Goal: Ask a question: Seek information or help from site administrators or community

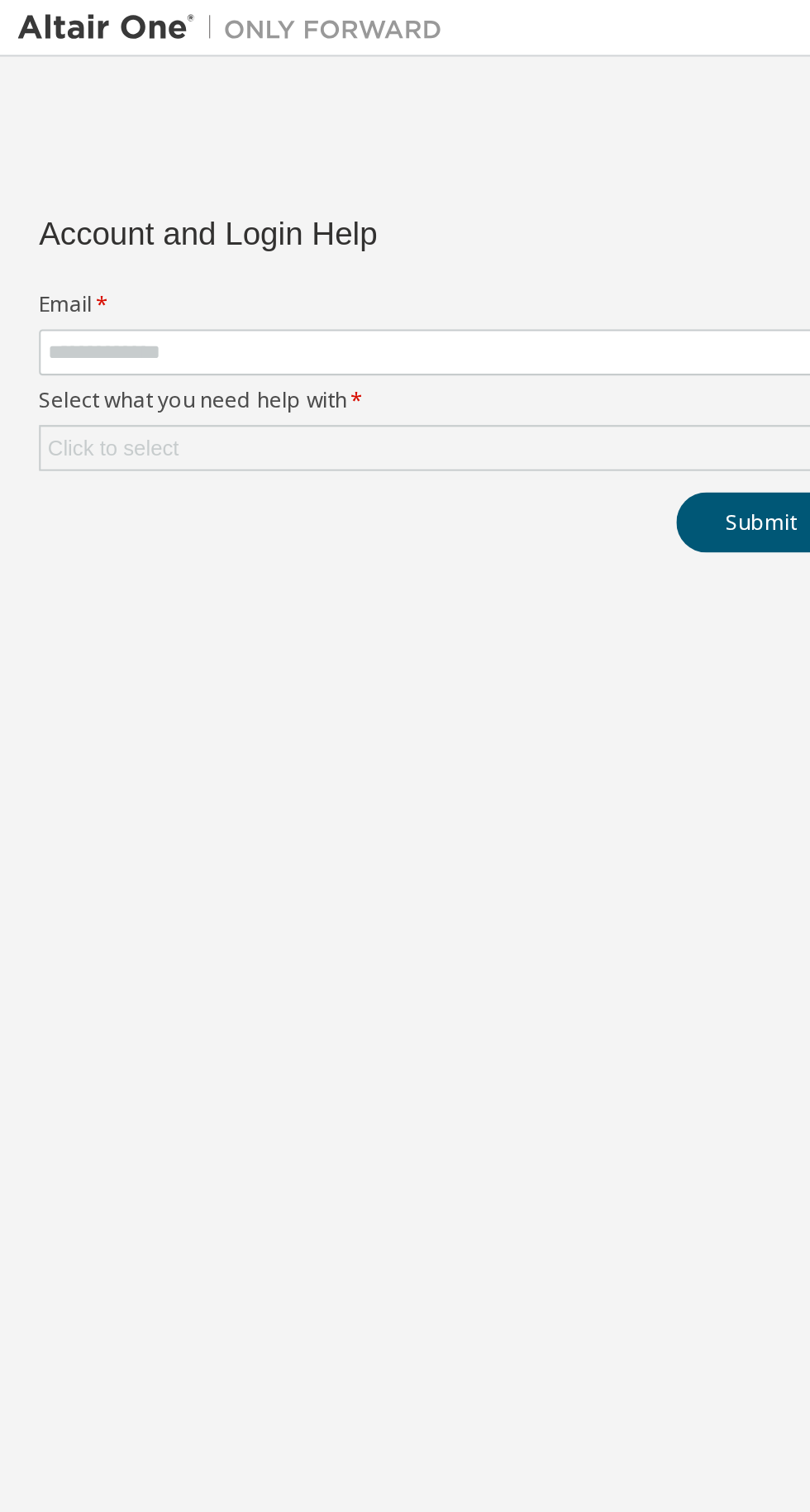
click at [300, 214] on div "Click to select" at bounding box center [207, 210] width 375 height 20
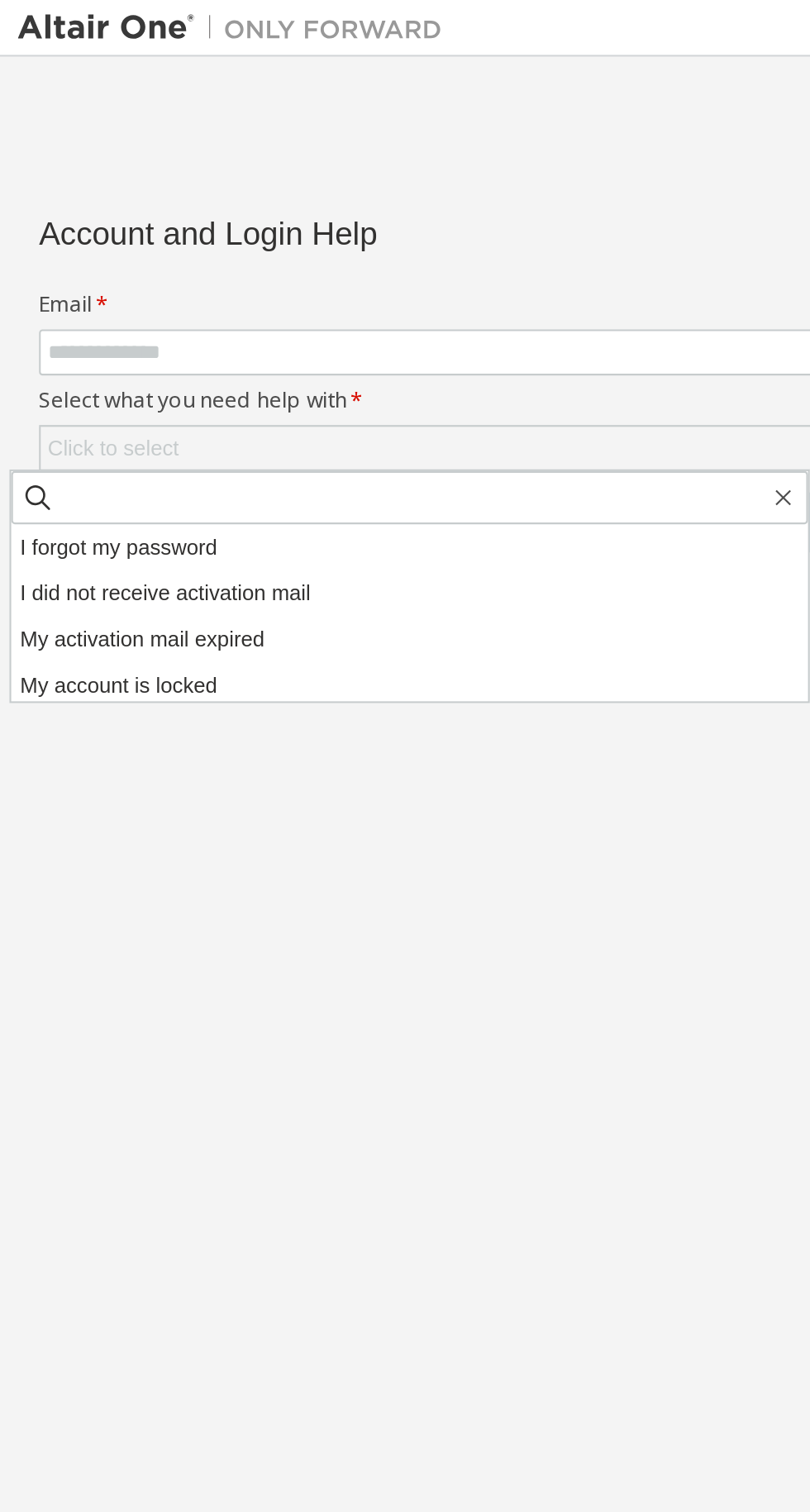
click at [27, 314] on li "My account is locked" at bounding box center [190, 320] width 372 height 22
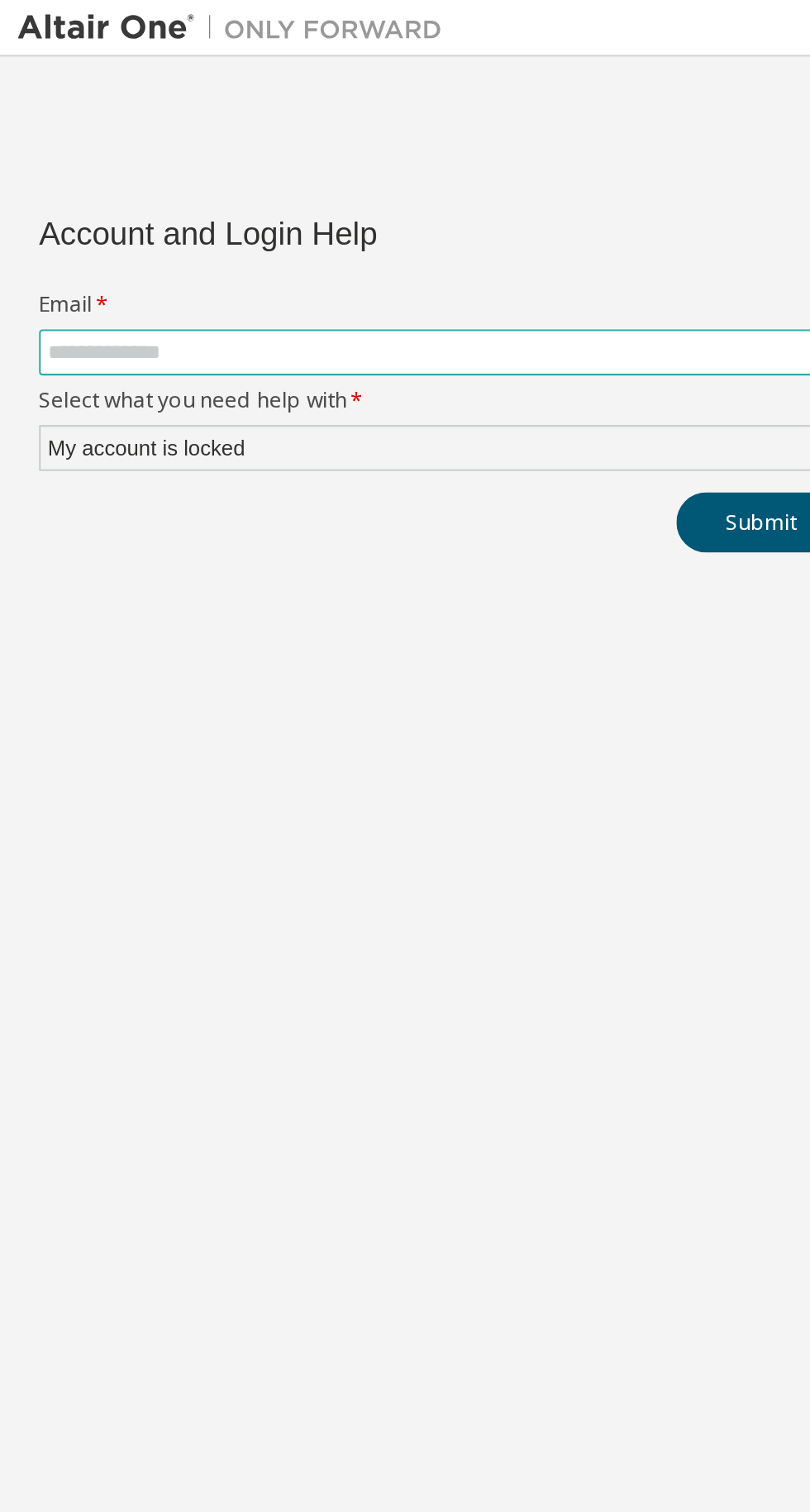
click at [262, 162] on input "text" at bounding box center [206, 164] width 369 height 14
type input "**********"
click at [347, 242] on button "Submit" at bounding box center [354, 243] width 79 height 28
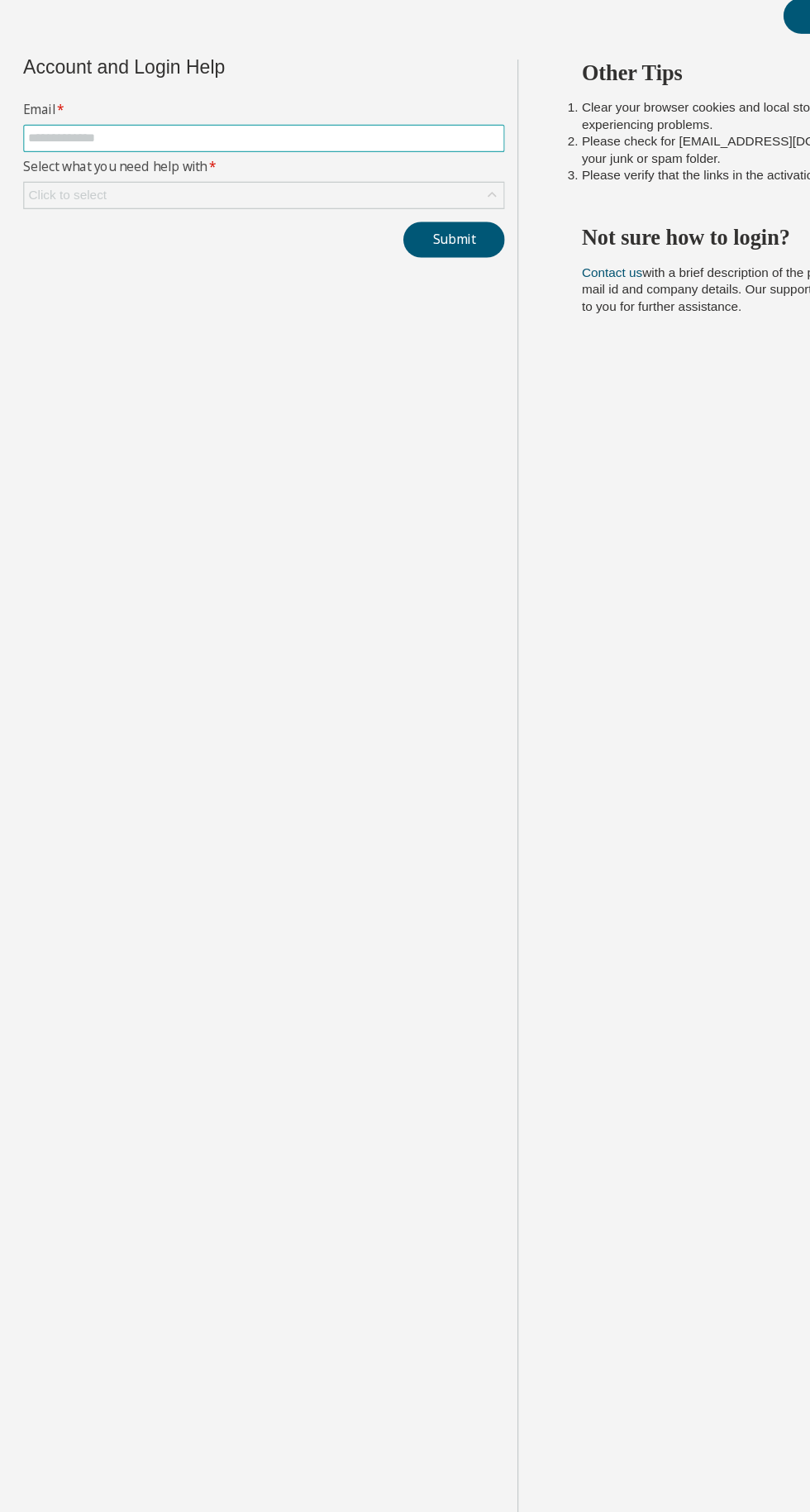
click at [55, 159] on input "text" at bounding box center [206, 164] width 369 height 14
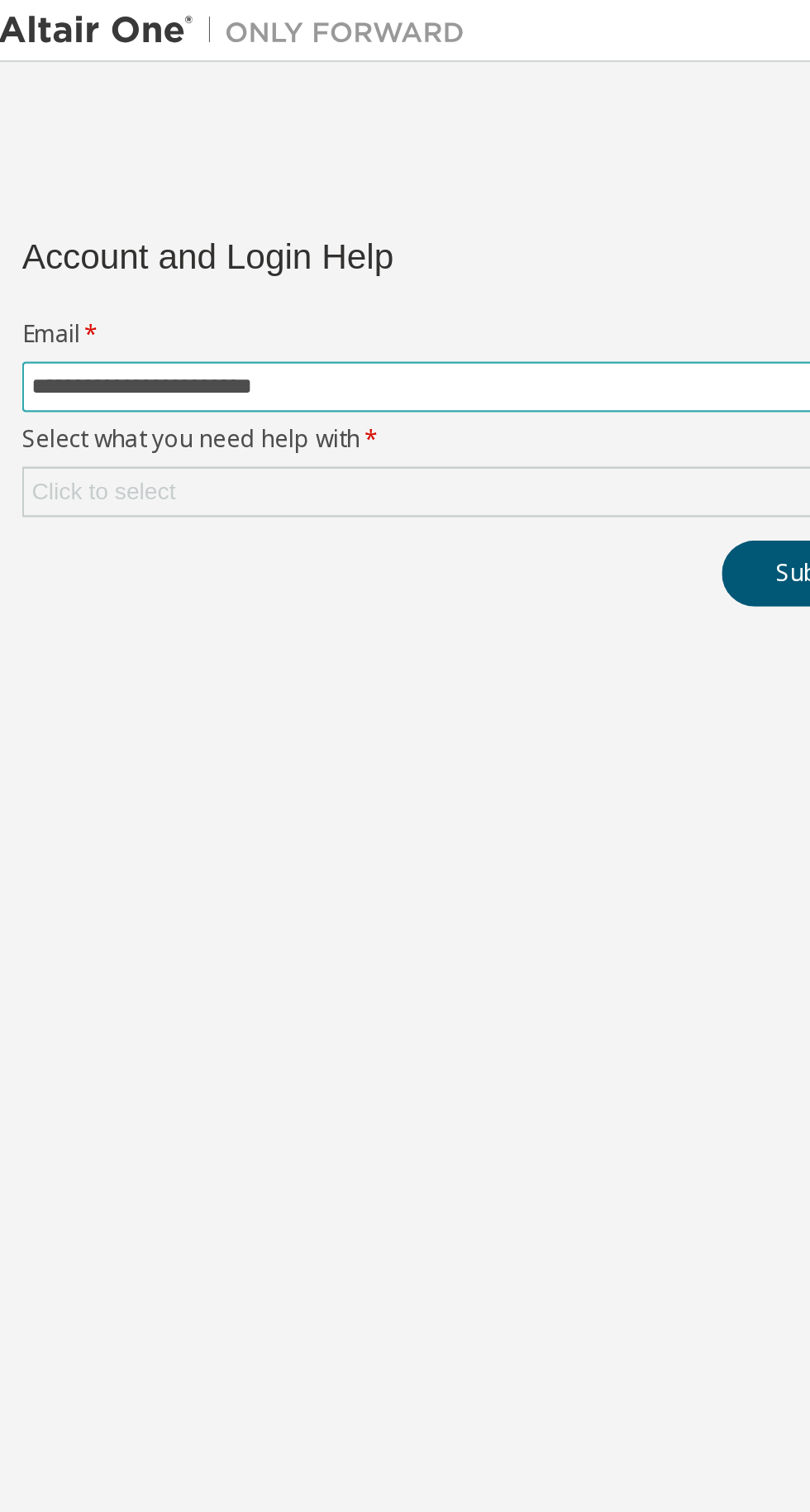
type input "**********"
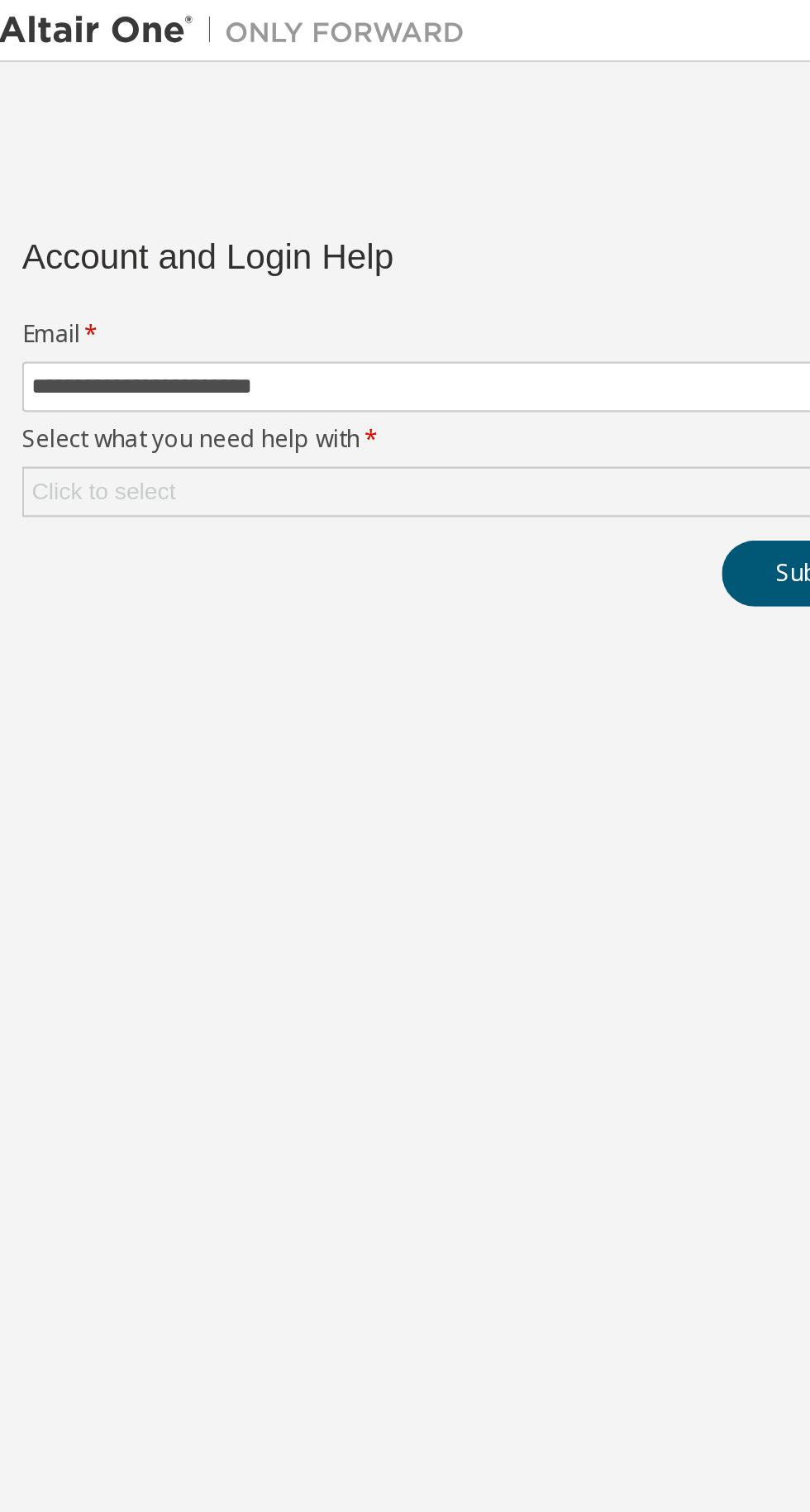
click at [86, 207] on div "Click to select" at bounding box center [207, 210] width 375 height 20
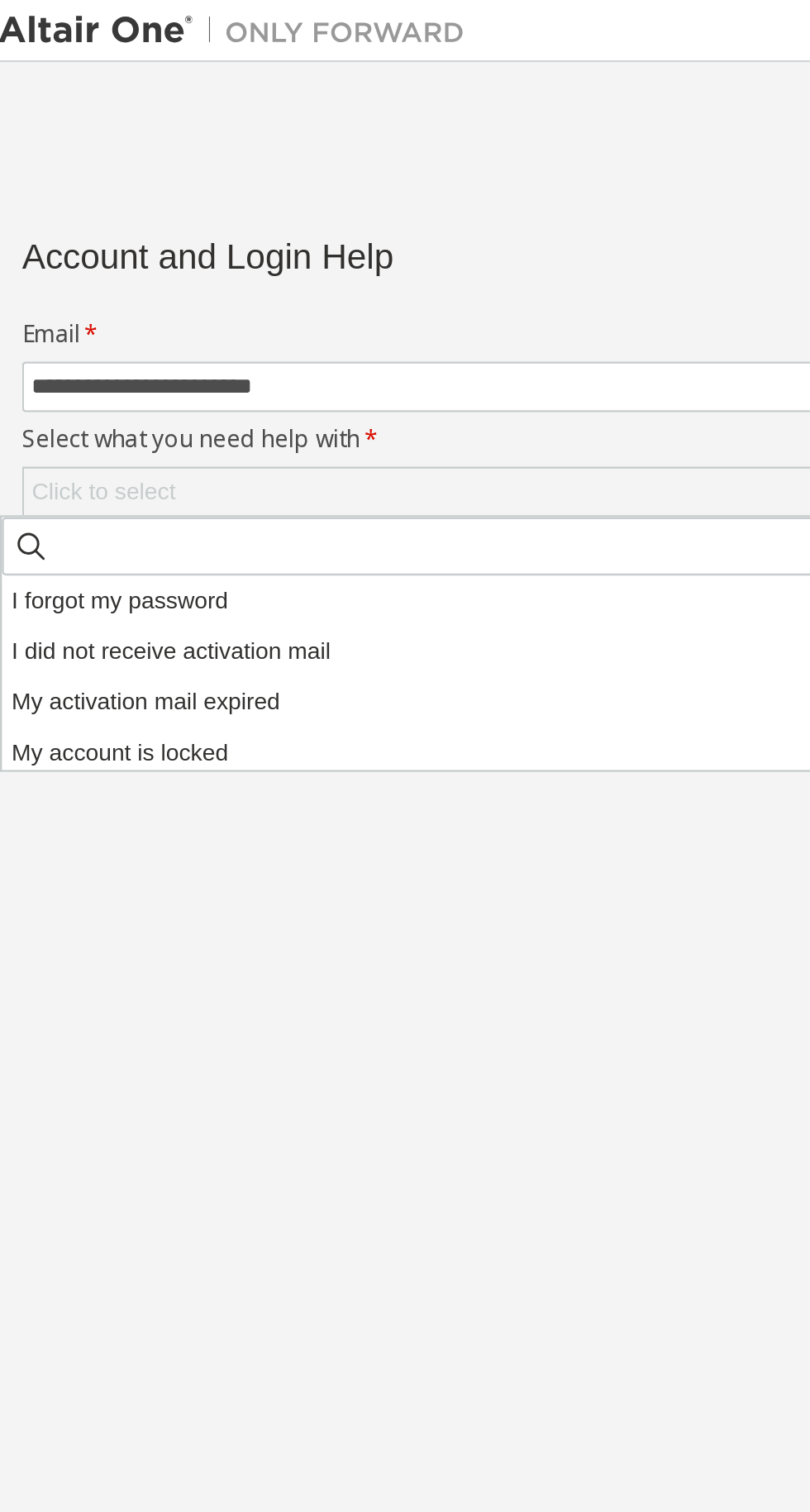
click at [34, 322] on li "My account is locked" at bounding box center [196, 320] width 372 height 22
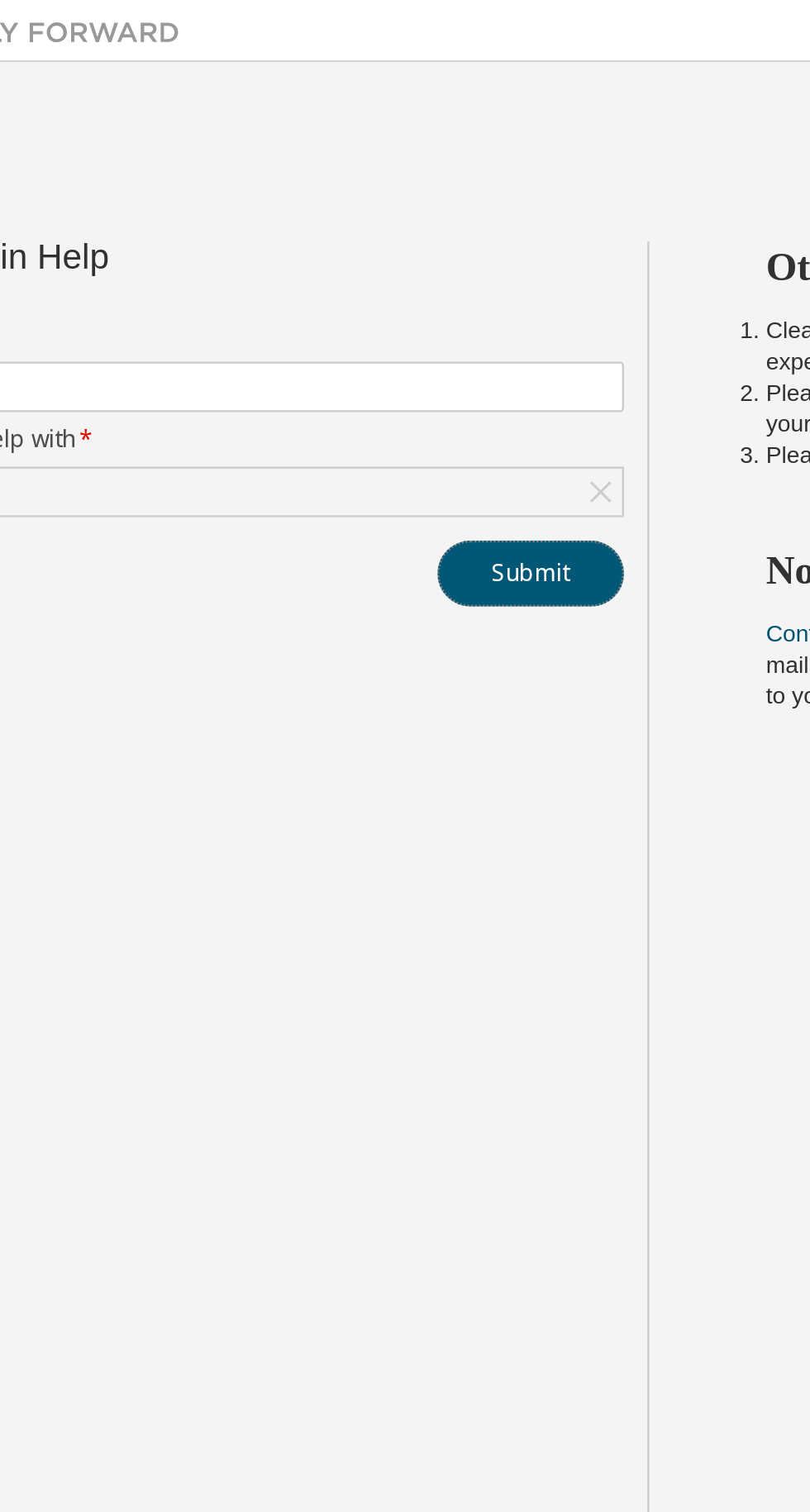
click at [340, 251] on button "Submit" at bounding box center [354, 243] width 79 height 28
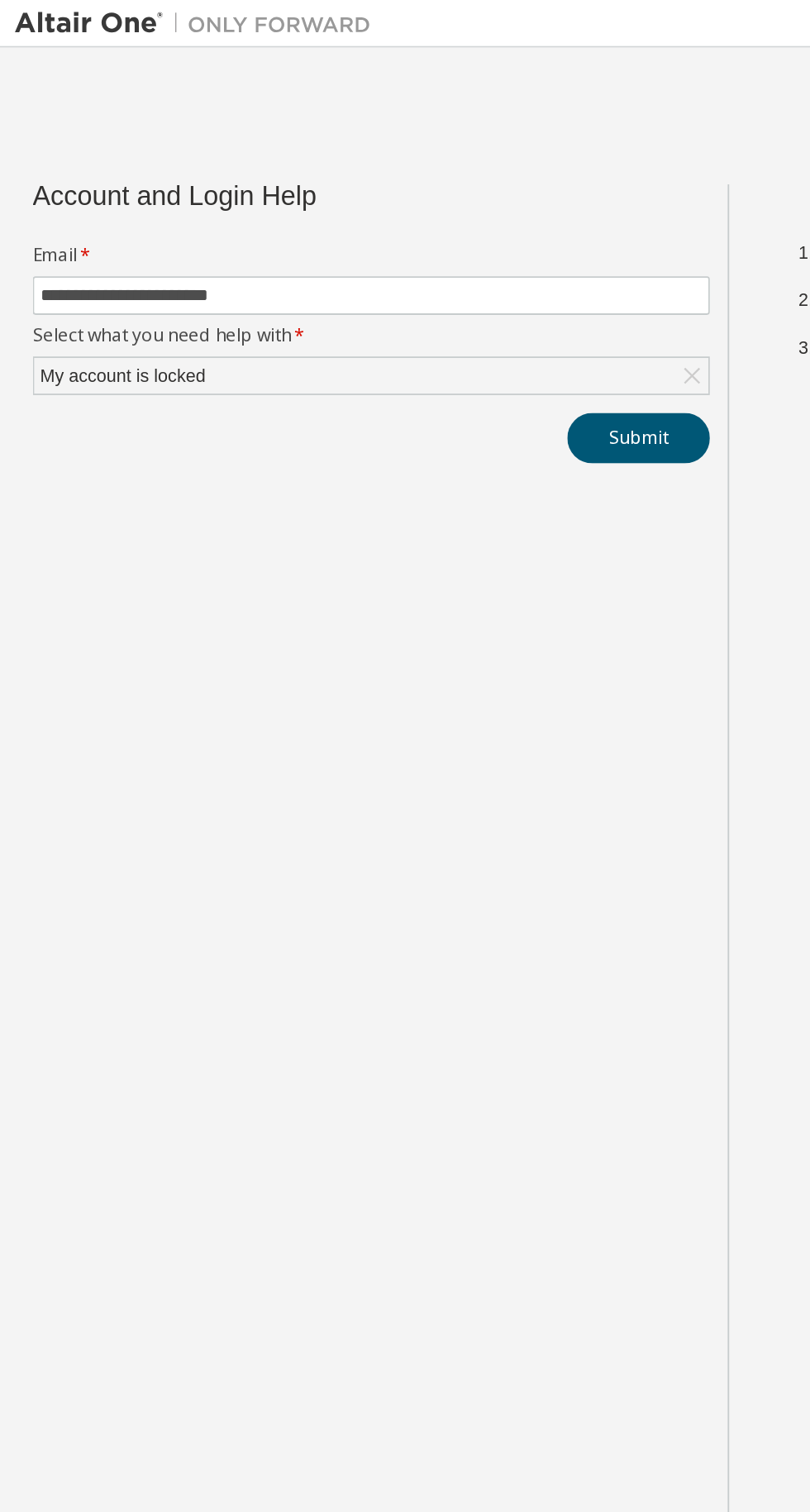
click at [56, 209] on div "My account is locked" at bounding box center [68, 209] width 97 height 18
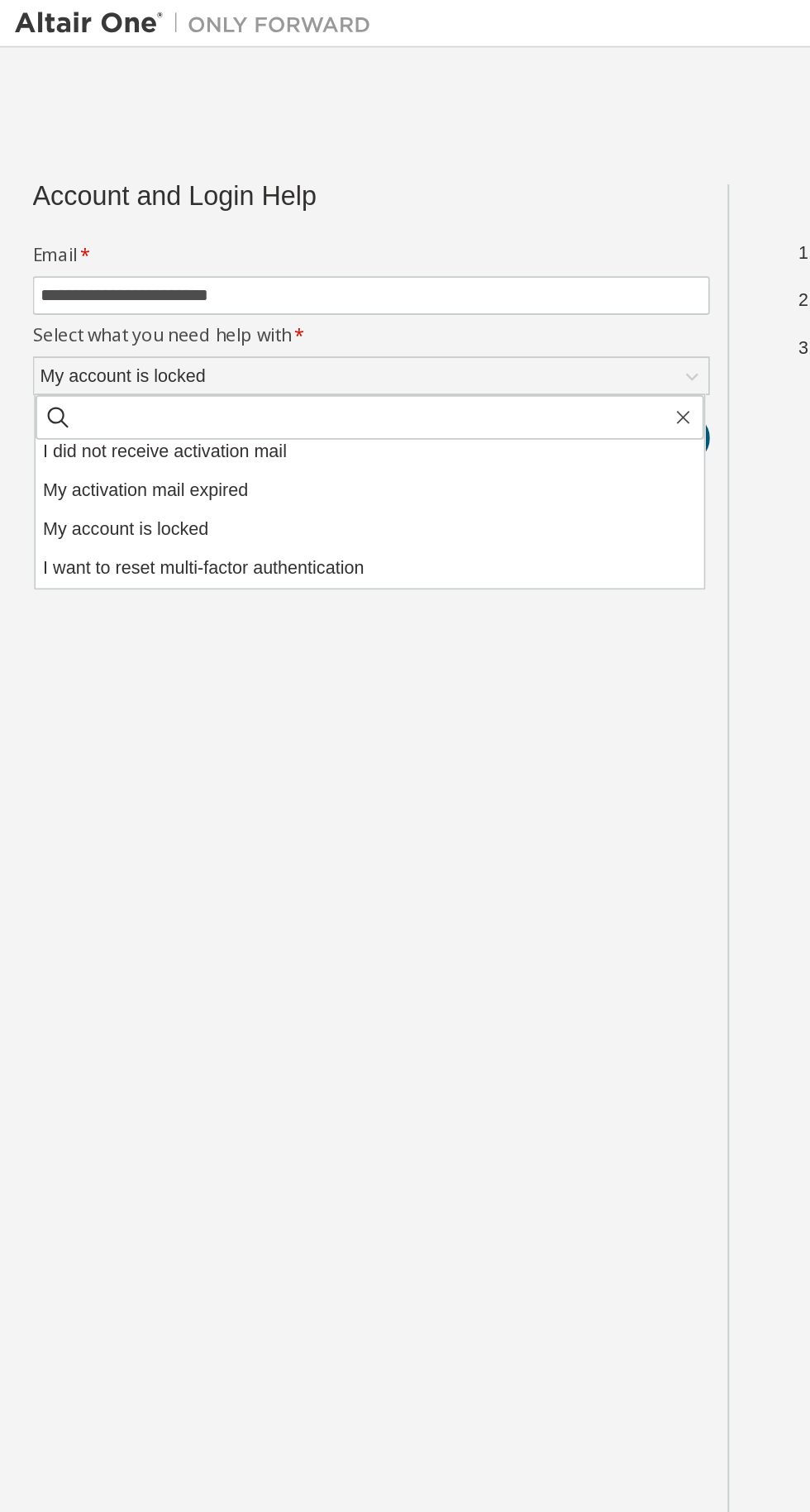
scroll to position [46, 0]
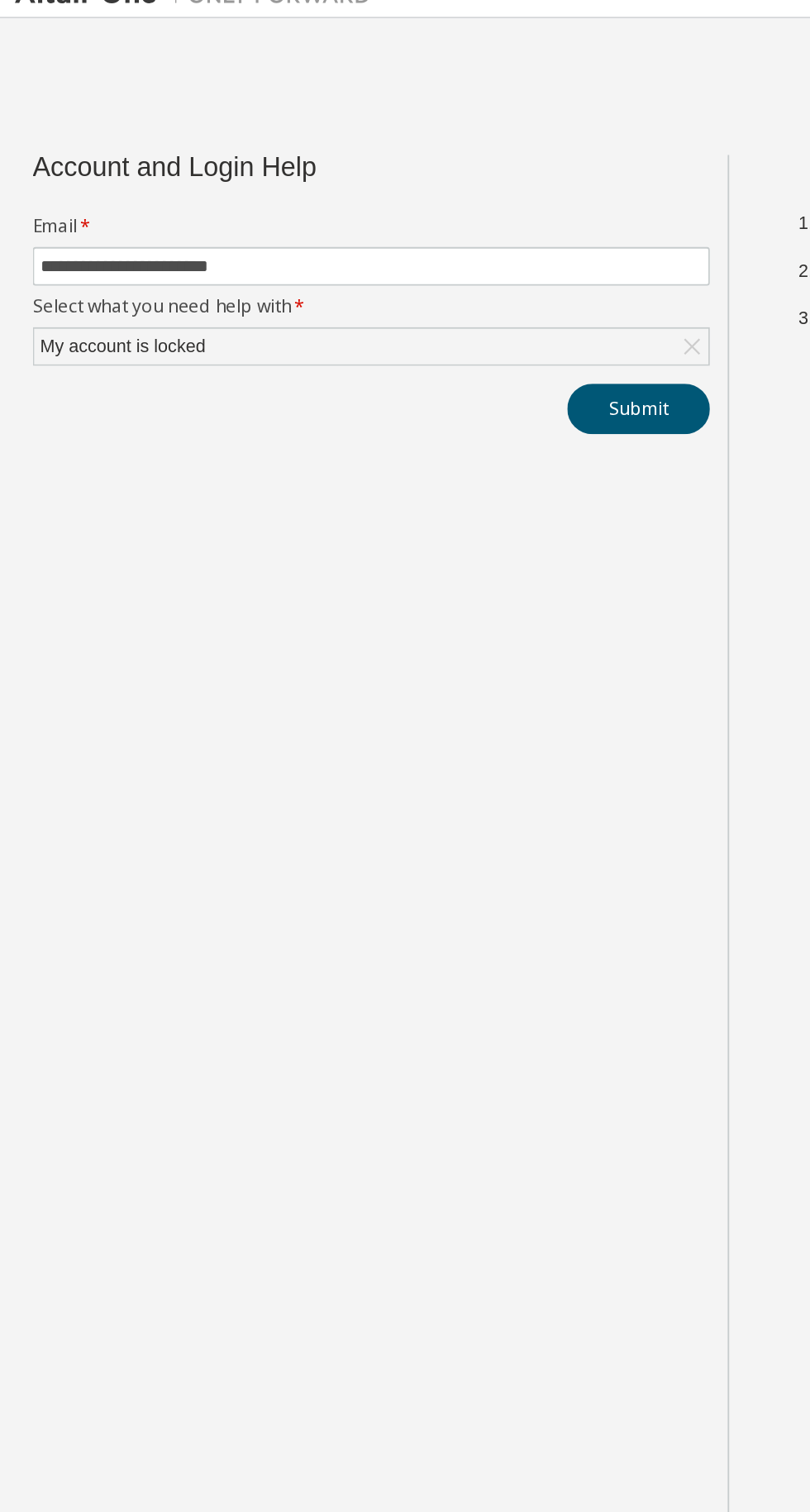
click at [52, 211] on div "My account is locked" at bounding box center [68, 209] width 97 height 18
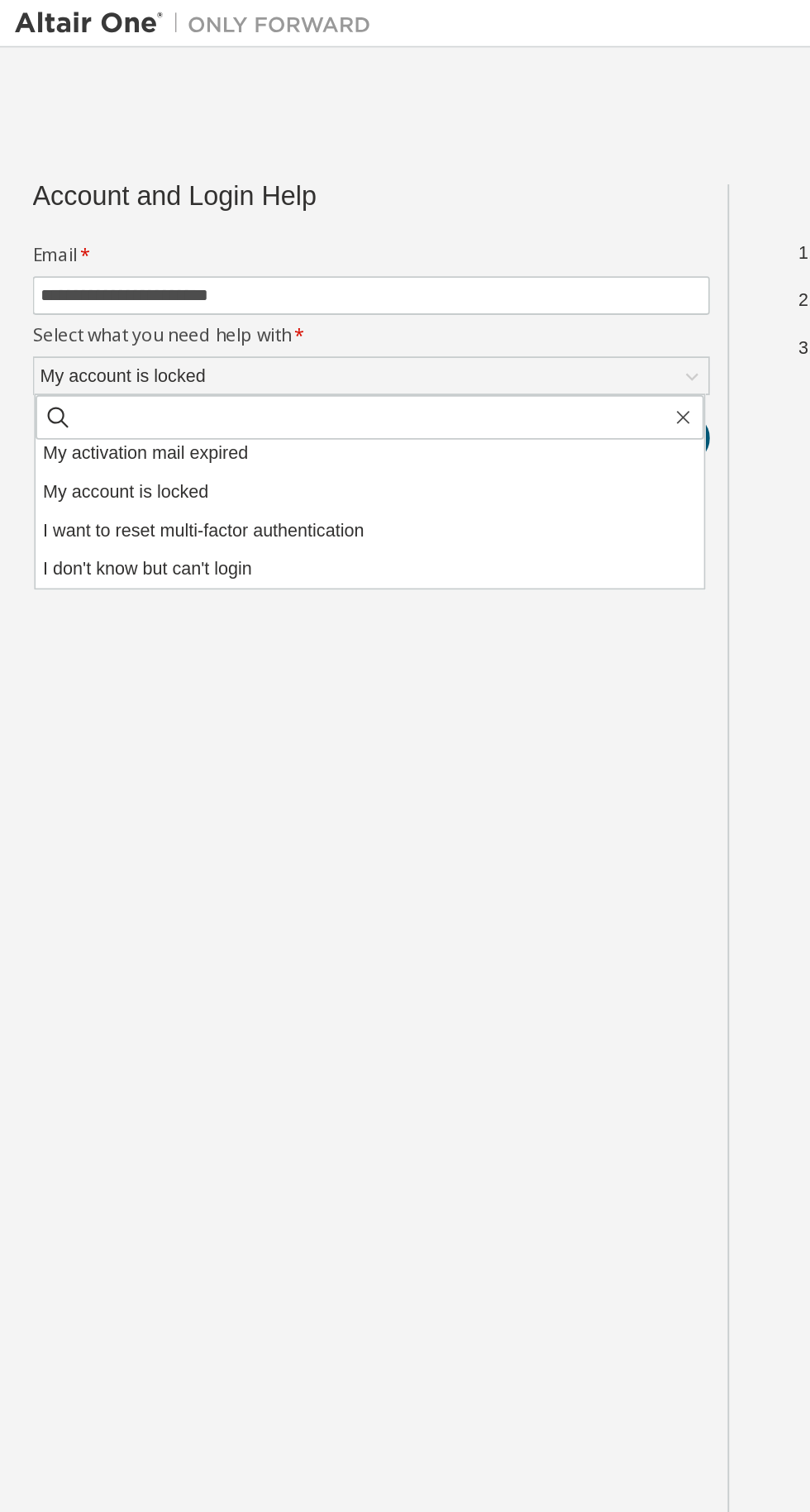
scroll to position [46, 0]
click at [49, 316] on li "I don't know but can't login" at bounding box center [206, 317] width 372 height 22
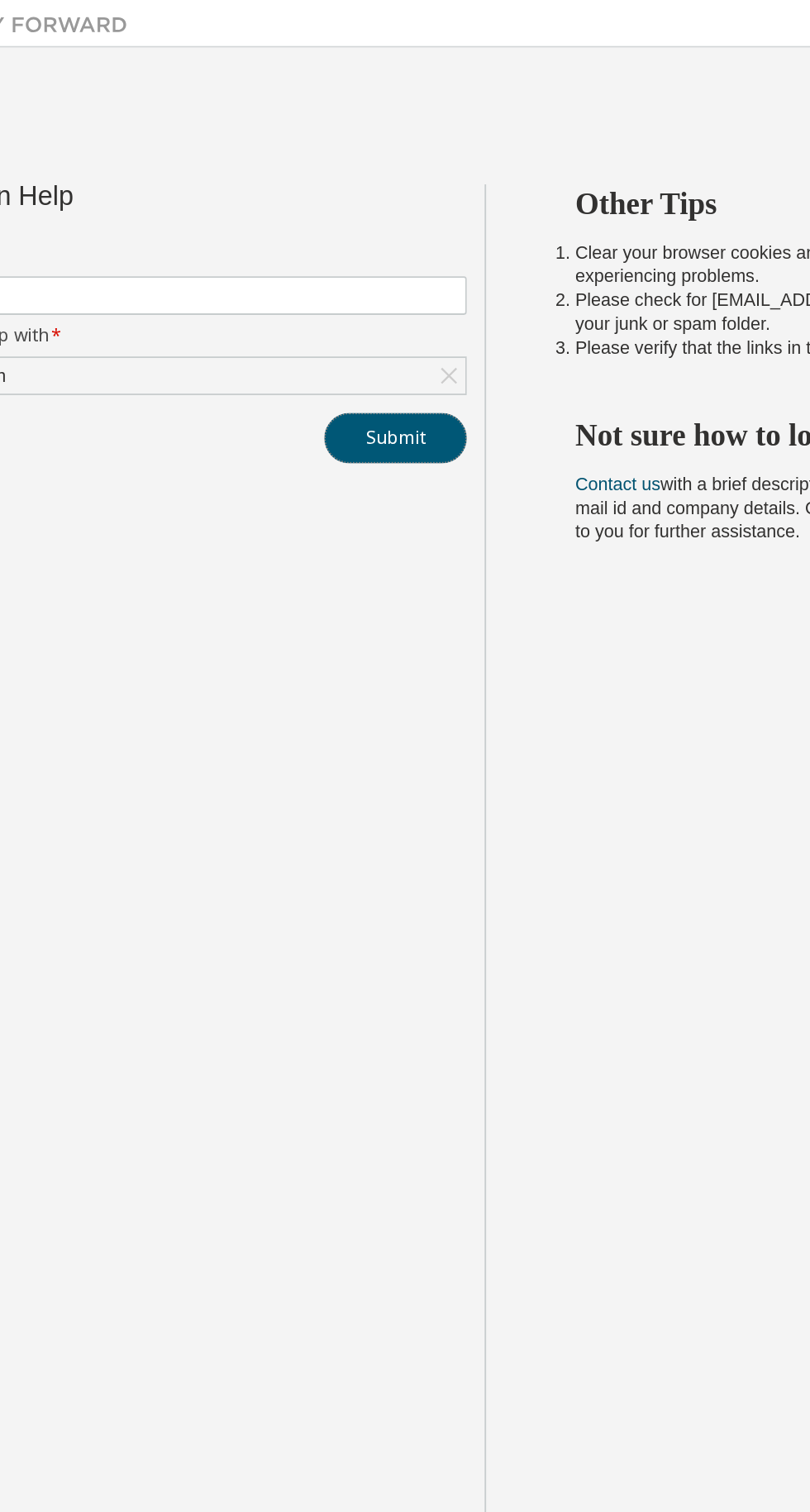
click at [382, 242] on button "Submit" at bounding box center [354, 243] width 79 height 28
